Goal: Transaction & Acquisition: Purchase product/service

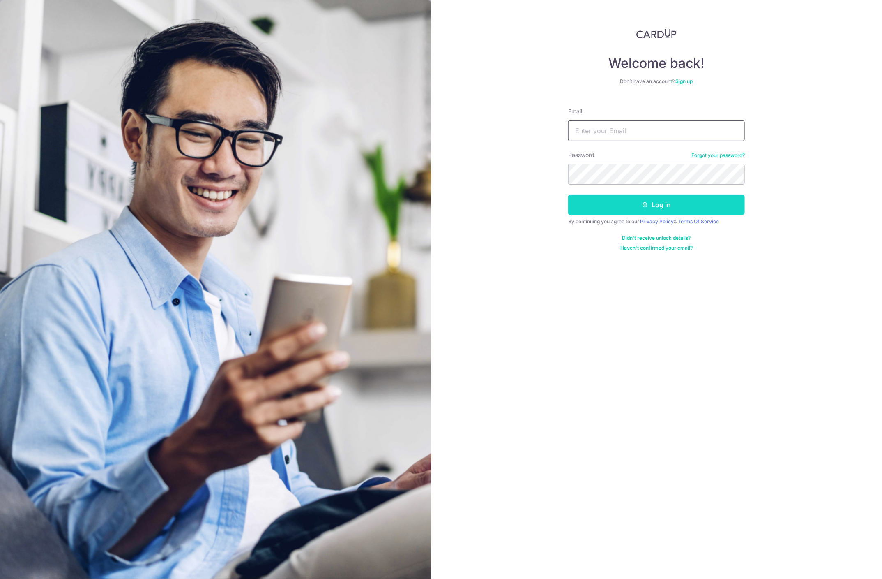
type input "athen1000@hotmail.com"
click at [664, 205] on button "Log in" at bounding box center [656, 204] width 177 height 21
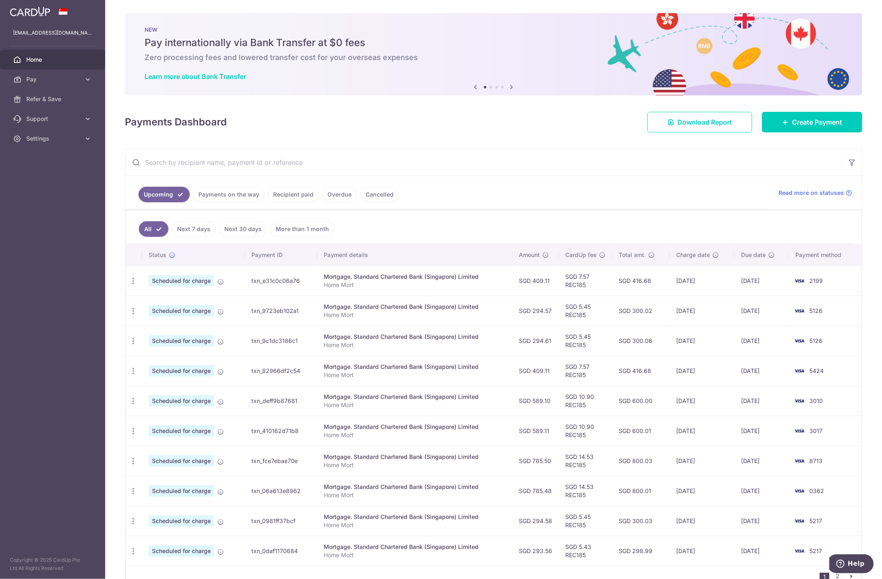
click at [530, 288] on td "SGD 409.11" at bounding box center [536, 280] width 46 height 30
click at [613, 393] on td "SGD 600.00" at bounding box center [641, 400] width 57 height 30
click at [204, 191] on link "Payments on the way" at bounding box center [229, 195] width 72 height 16
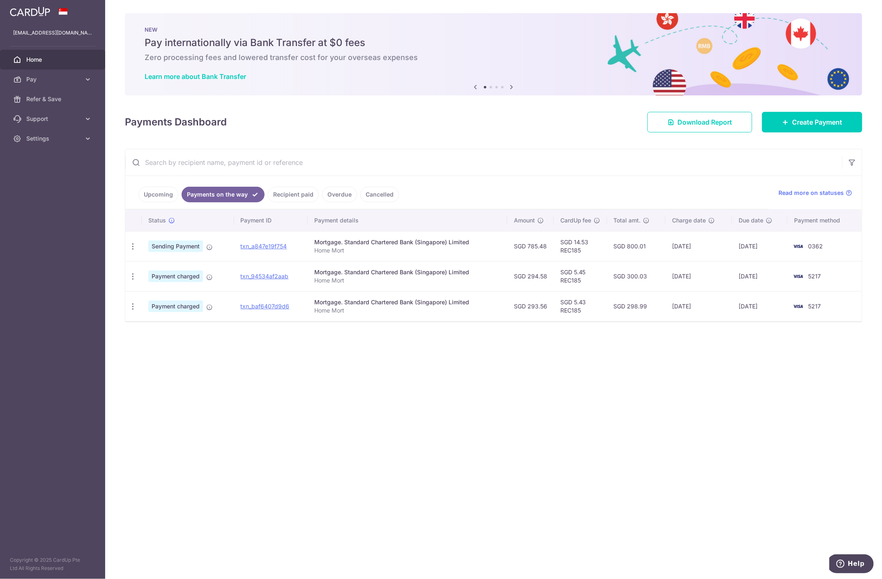
click at [416, 305] on div "Mortgage. Standard Chartered Bank (Singapore) Limited" at bounding box center [407, 302] width 187 height 8
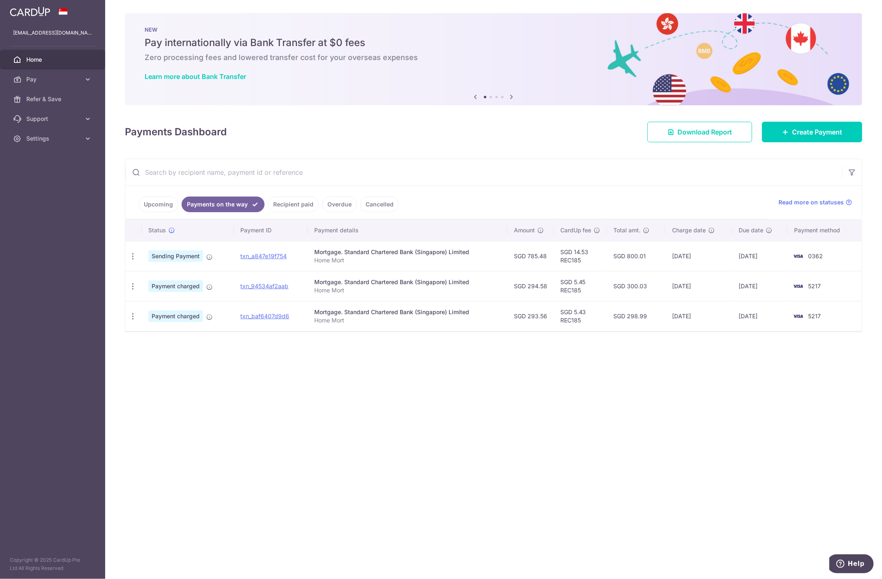
click at [299, 201] on link "Recipient paid" at bounding box center [293, 204] width 51 height 16
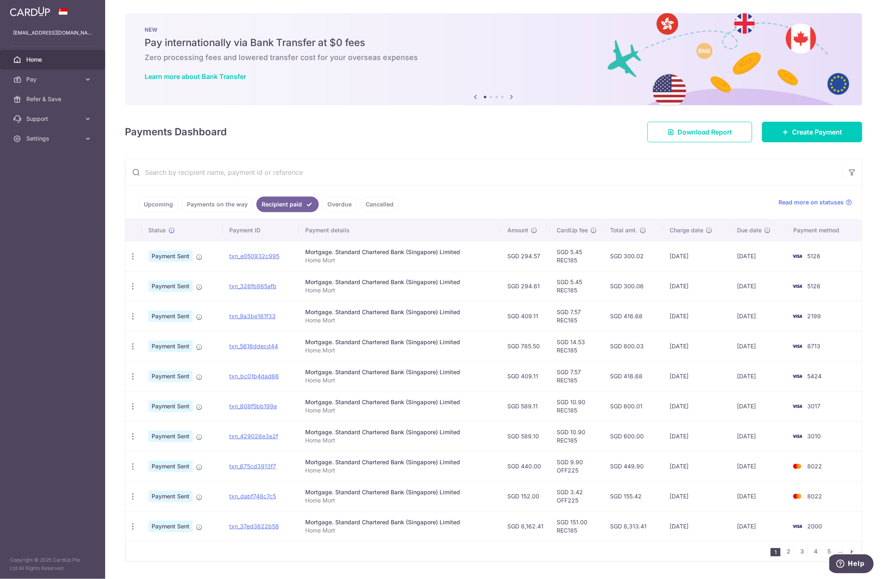
drag, startPoint x: 527, startPoint y: 255, endPoint x: 588, endPoint y: 520, distance: 272.4
click at [588, 520] on tbody "PDF Receipt Payment Sent txn_e050932c995 Mortgage. Standard Chartered Bank (Sin…" at bounding box center [493, 391] width 737 height 300
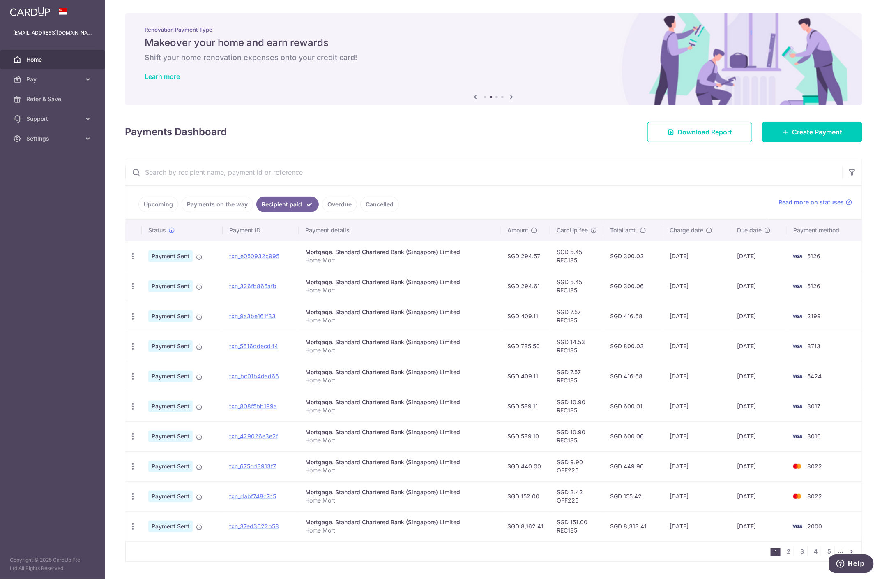
click at [581, 336] on td "SGD 14.53 REC185" at bounding box center [576, 346] width 53 height 30
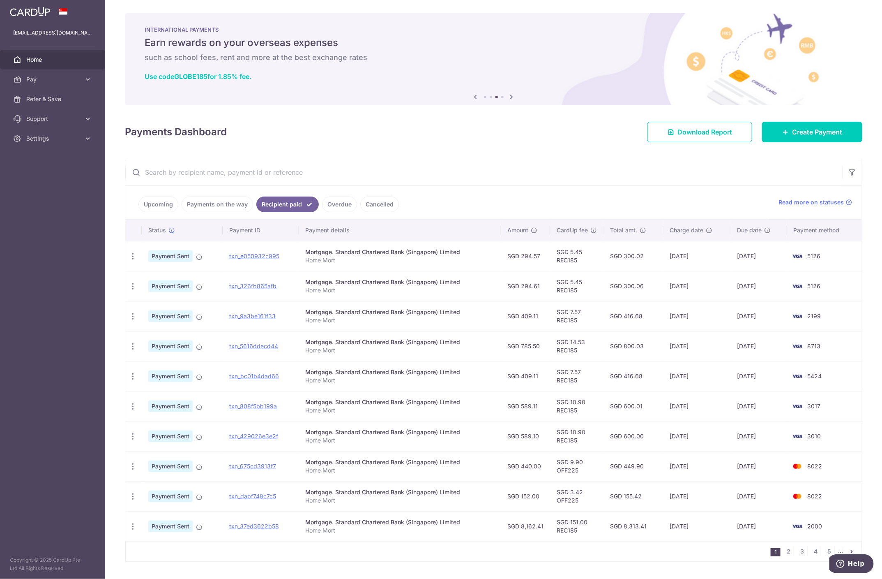
drag, startPoint x: 477, startPoint y: 422, endPoint x: 436, endPoint y: 399, distance: 47.3
click at [436, 399] on tbody "PDF Receipt Payment Sent txn_e050932c995 Mortgage. Standard Chartered Bank (Sin…" at bounding box center [493, 391] width 737 height 300
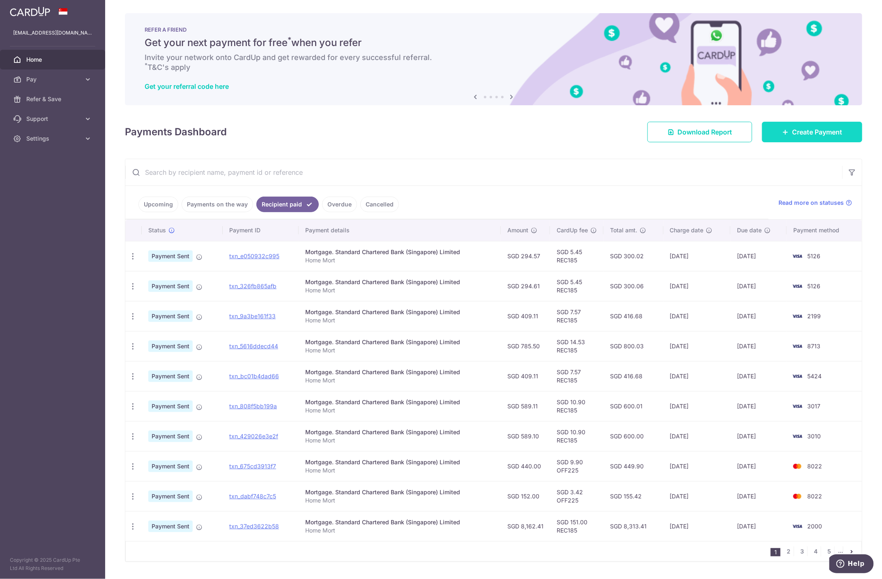
click at [828, 131] on span "Create Payment" at bounding box center [817, 132] width 50 height 10
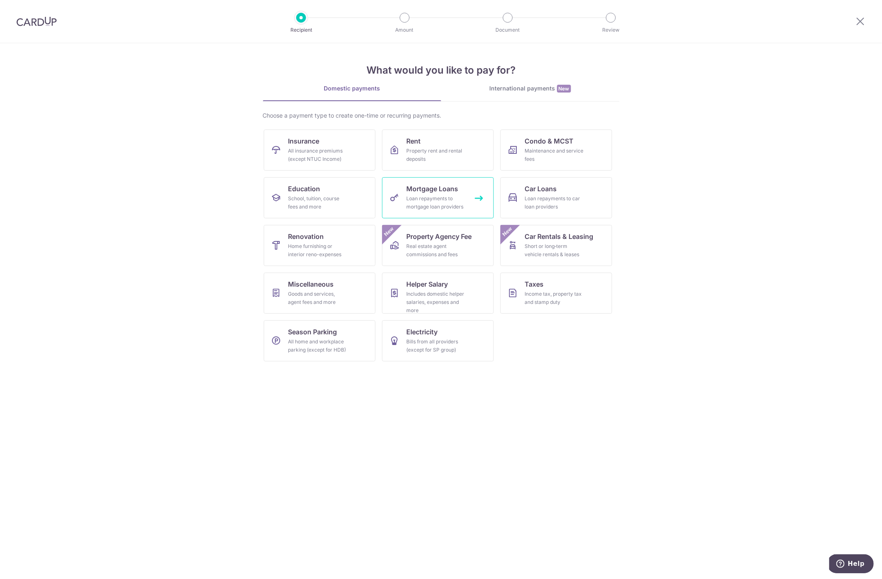
click at [424, 194] on div "Loan repayments to mortgage loan providers" at bounding box center [436, 202] width 59 height 16
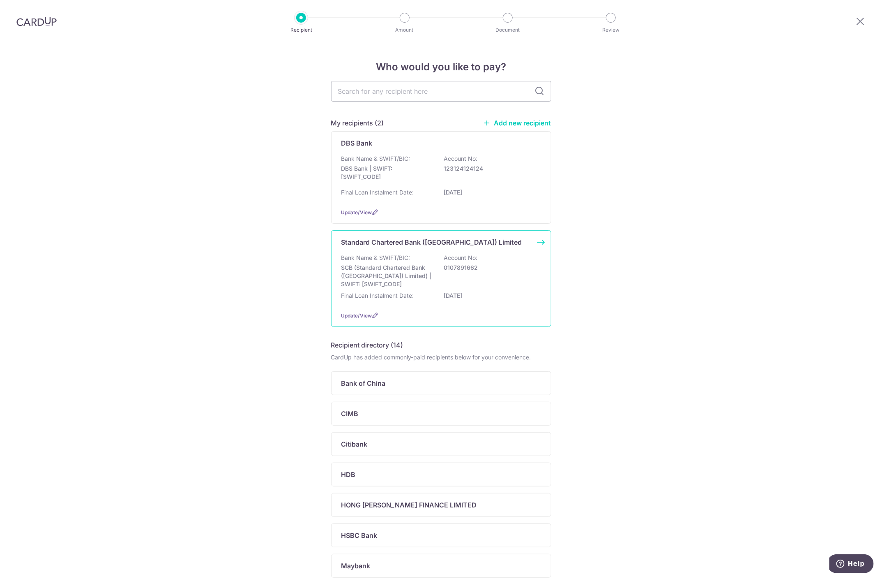
click at [406, 290] on div "Bank Name & SWIFT/BIC: SCB (Standard Chartered Bank (Singapore) Limited) | SWIF…" at bounding box center [441, 279] width 200 height 51
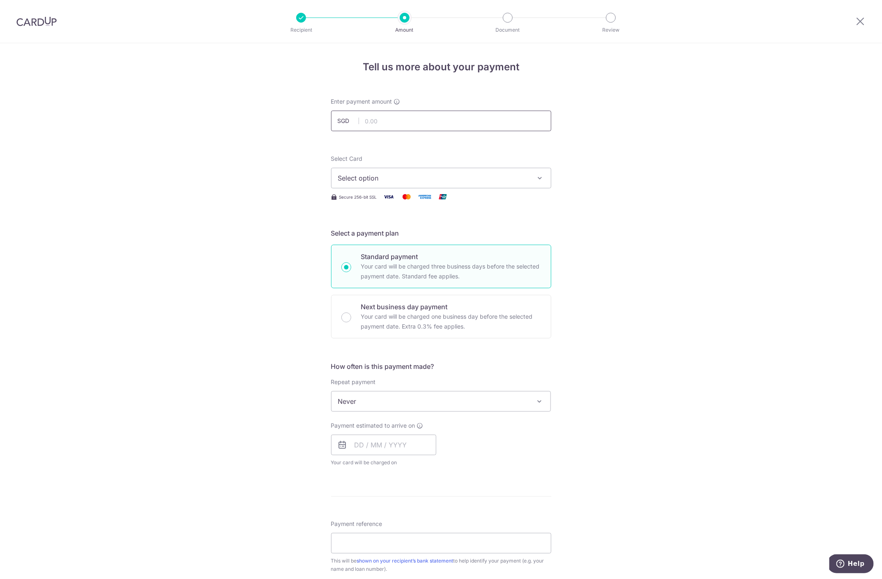
click at [387, 120] on input "text" at bounding box center [441, 121] width 220 height 21
click at [457, 182] on span "Select option" at bounding box center [433, 178] width 191 height 10
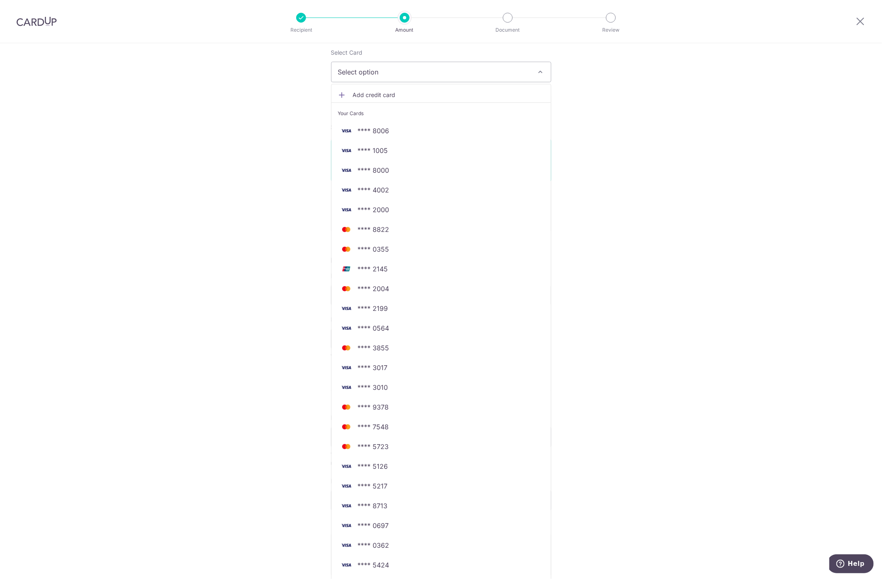
scroll to position [106, 0]
click at [383, 91] on span "Add credit card" at bounding box center [448, 95] width 191 height 8
